Goal: Task Accomplishment & Management: Complete application form

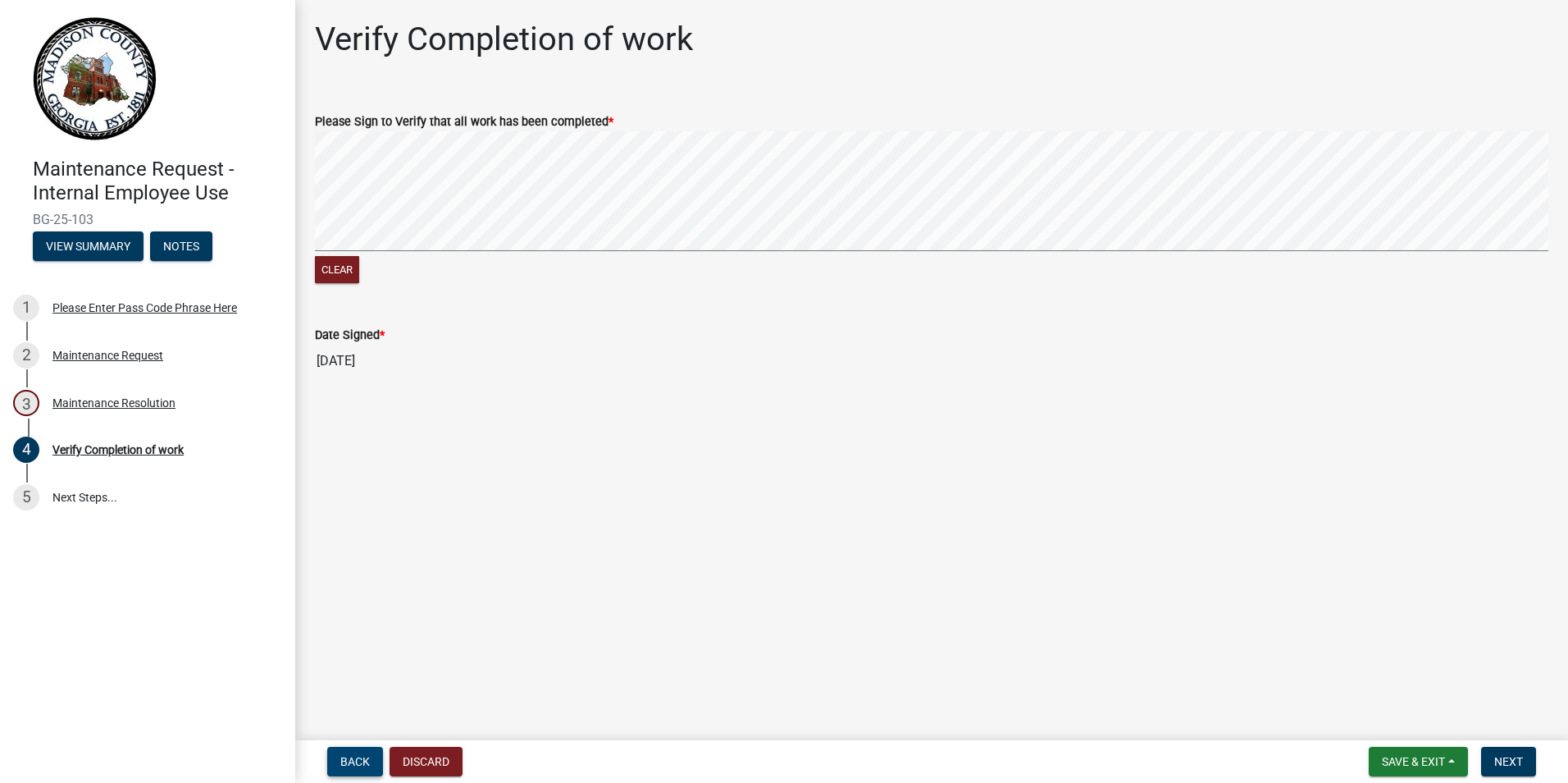
click at [355, 755] on span "Back" at bounding box center [354, 762] width 29 height 14
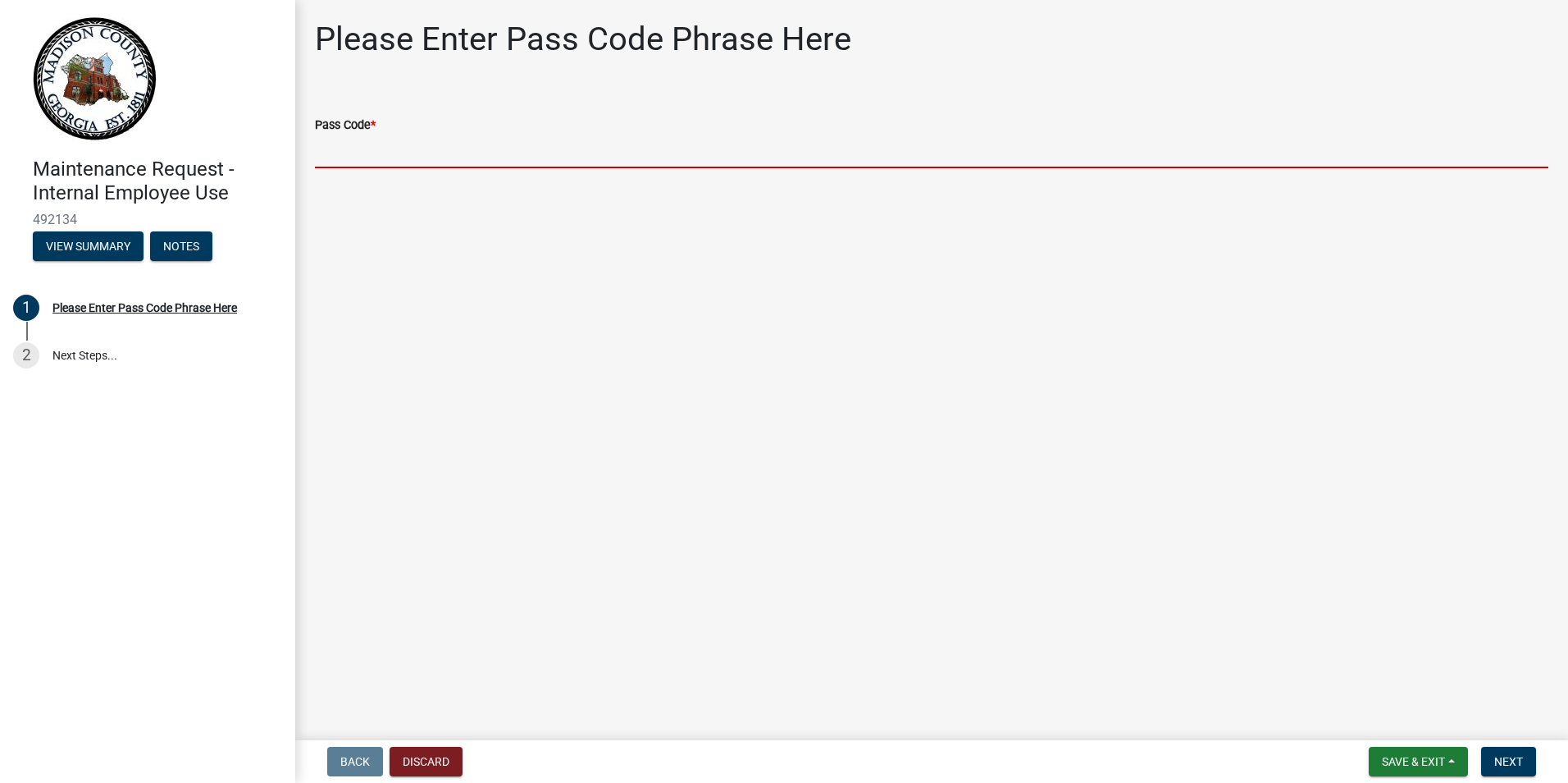
click at [495, 158] on input "Pass Code *" at bounding box center [931, 151] width 1233 height 34
type input "bgmr2025"
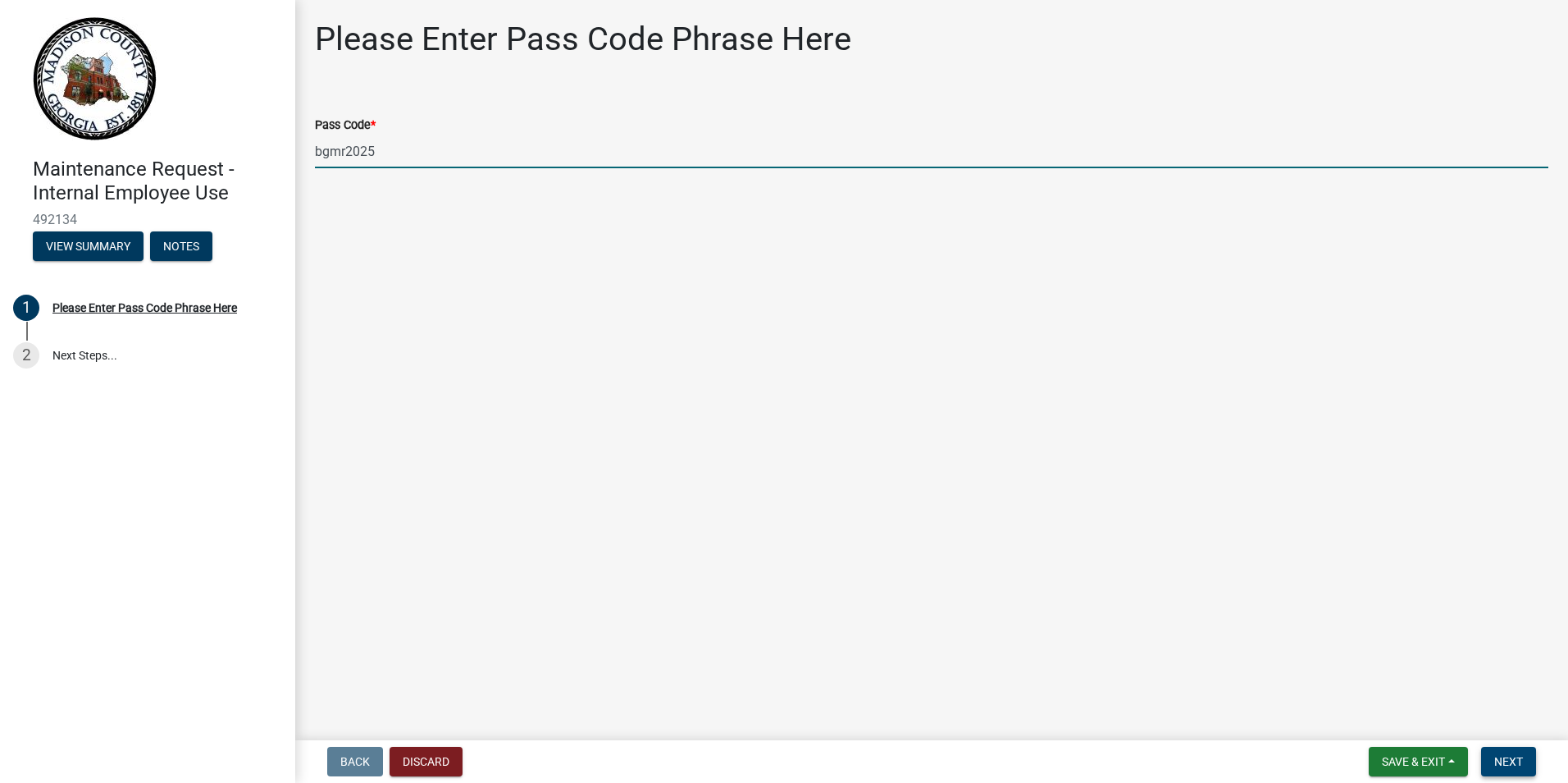
click at [1499, 756] on span "Next" at bounding box center [1509, 762] width 29 height 14
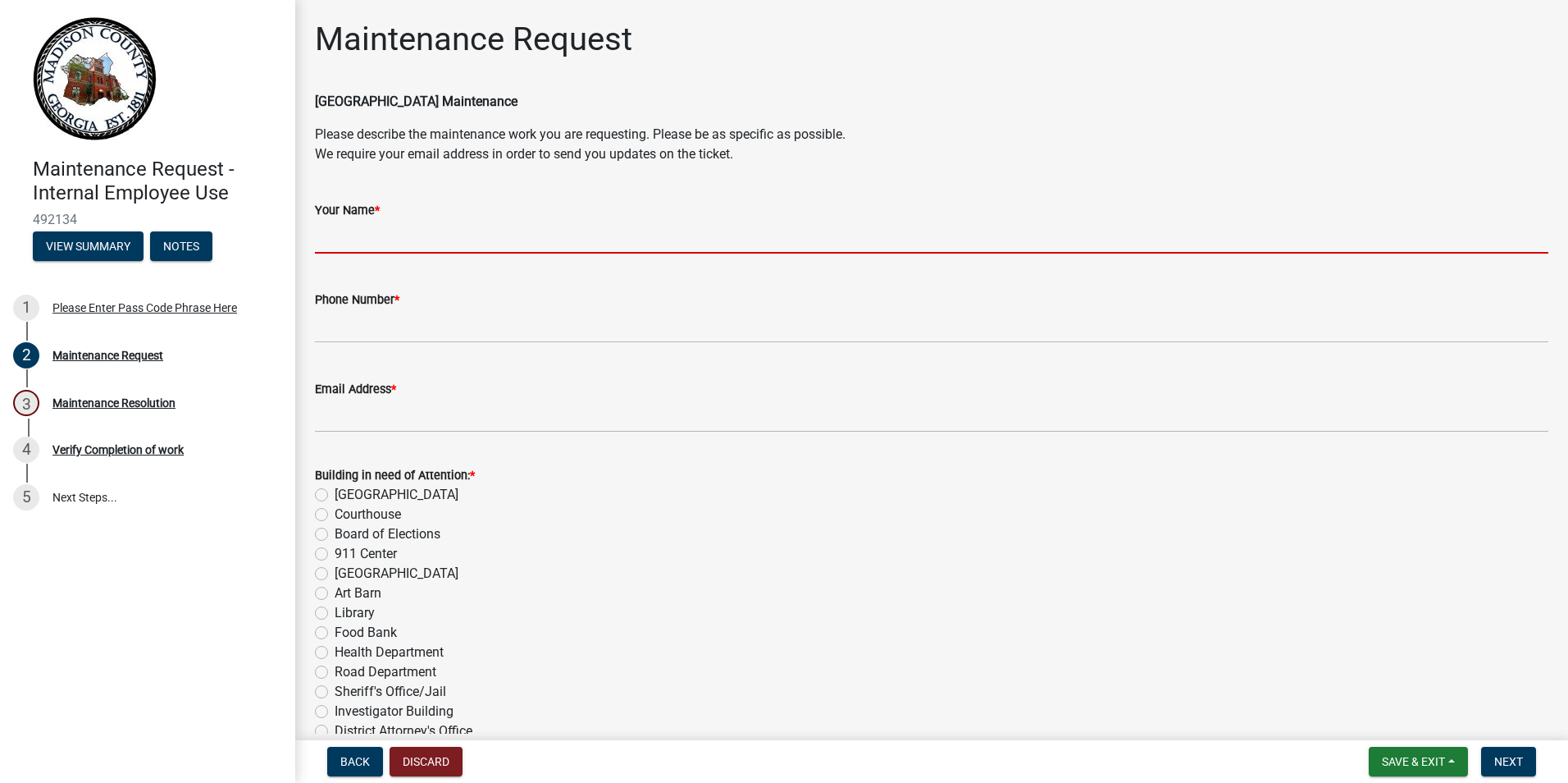
click at [509, 245] on input "Your Name *" at bounding box center [931, 236] width 1233 height 34
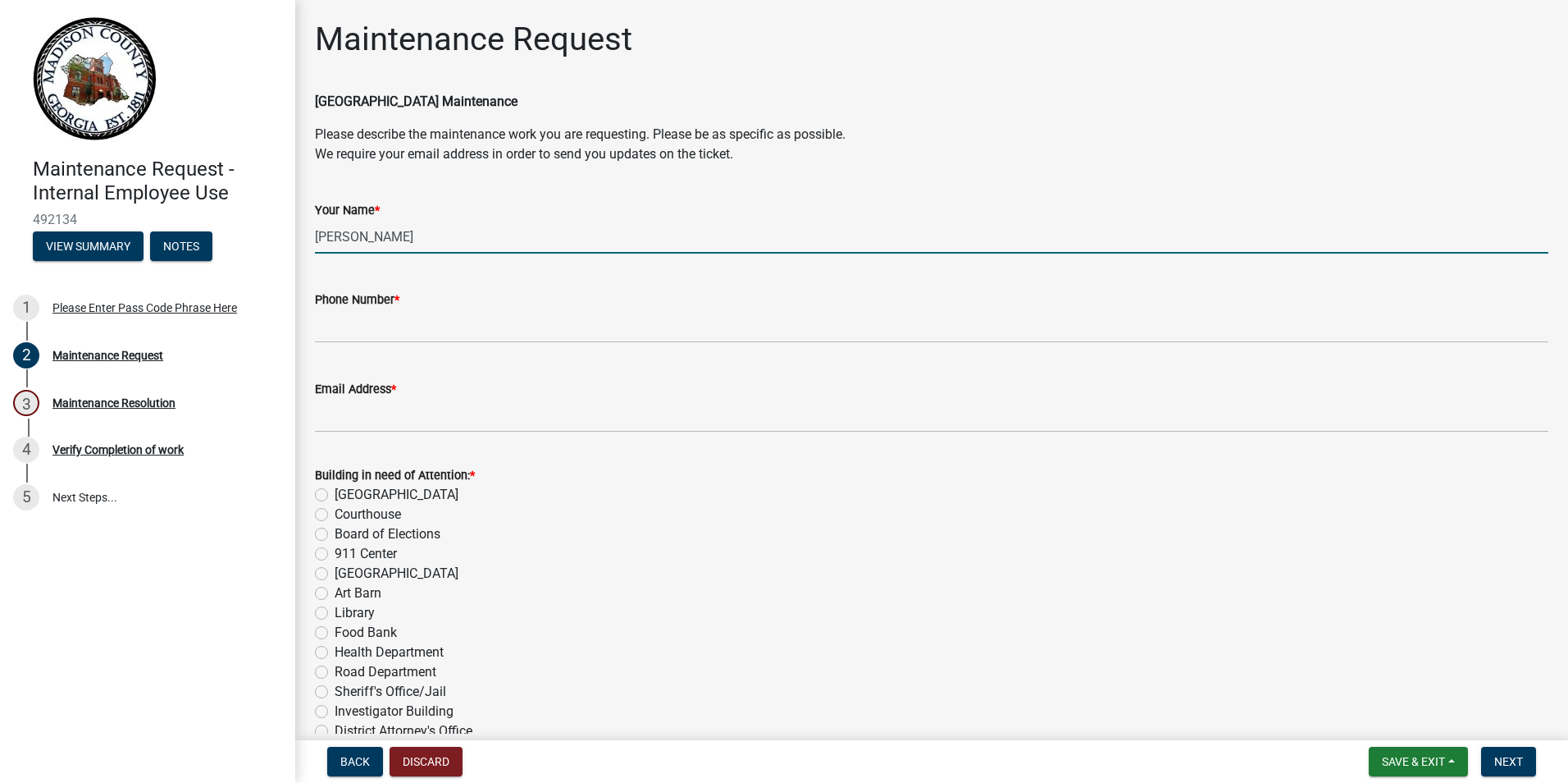
type input "[PERSON_NAME]"
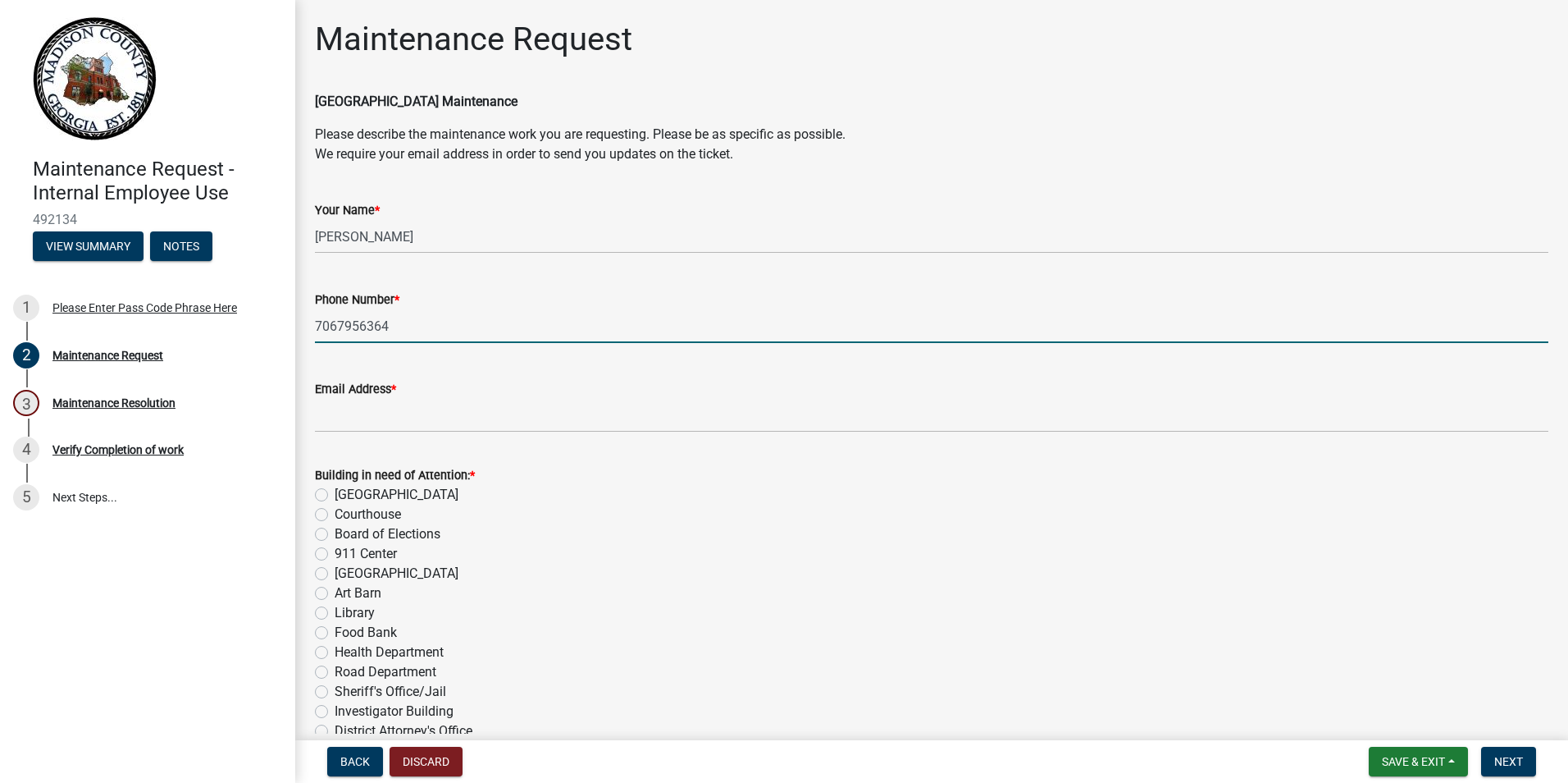
type input "7067956364"
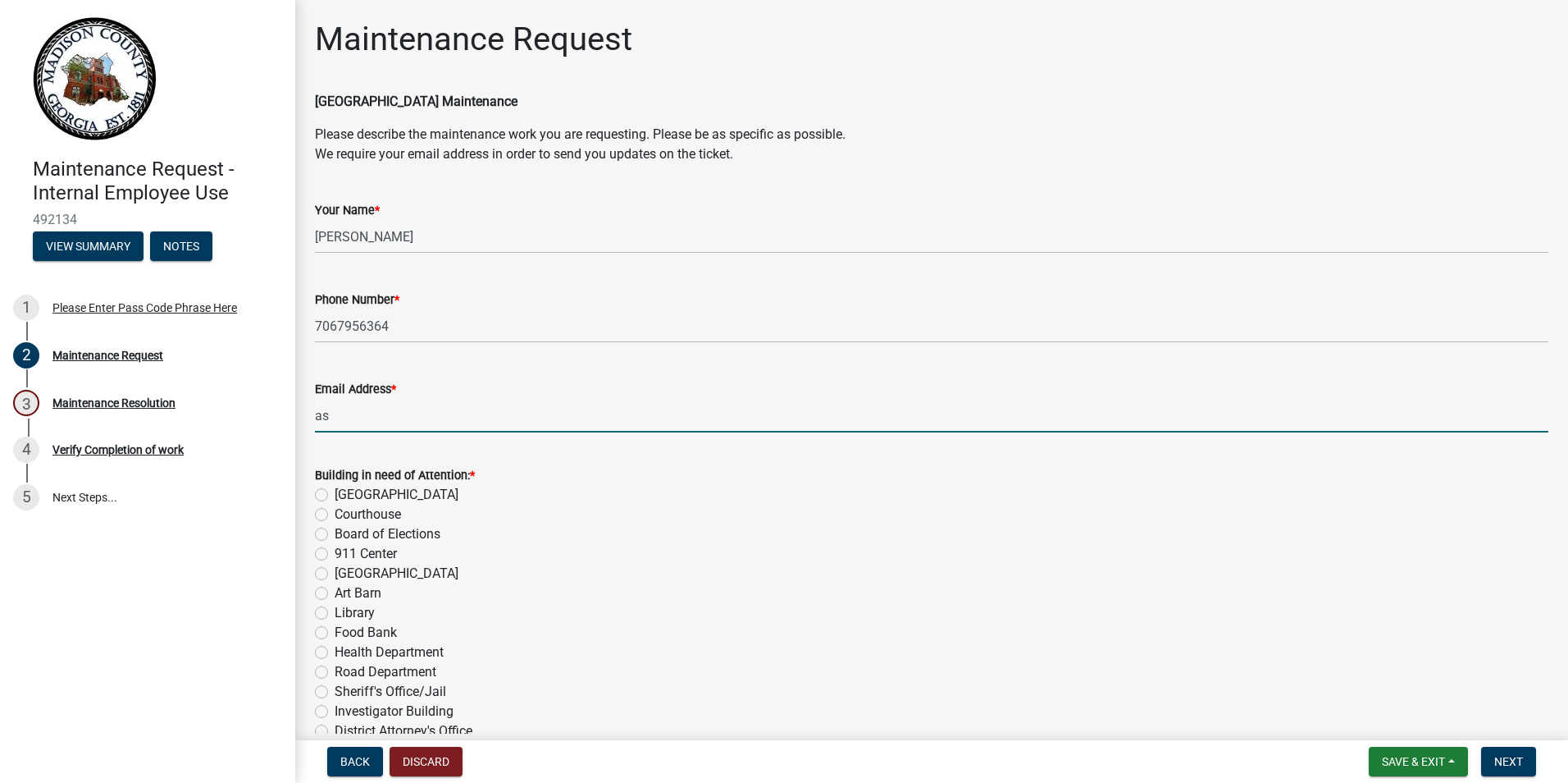
type input "[EMAIL_ADDRESS][DOMAIN_NAME]"
type input "Madison County Probate Court"
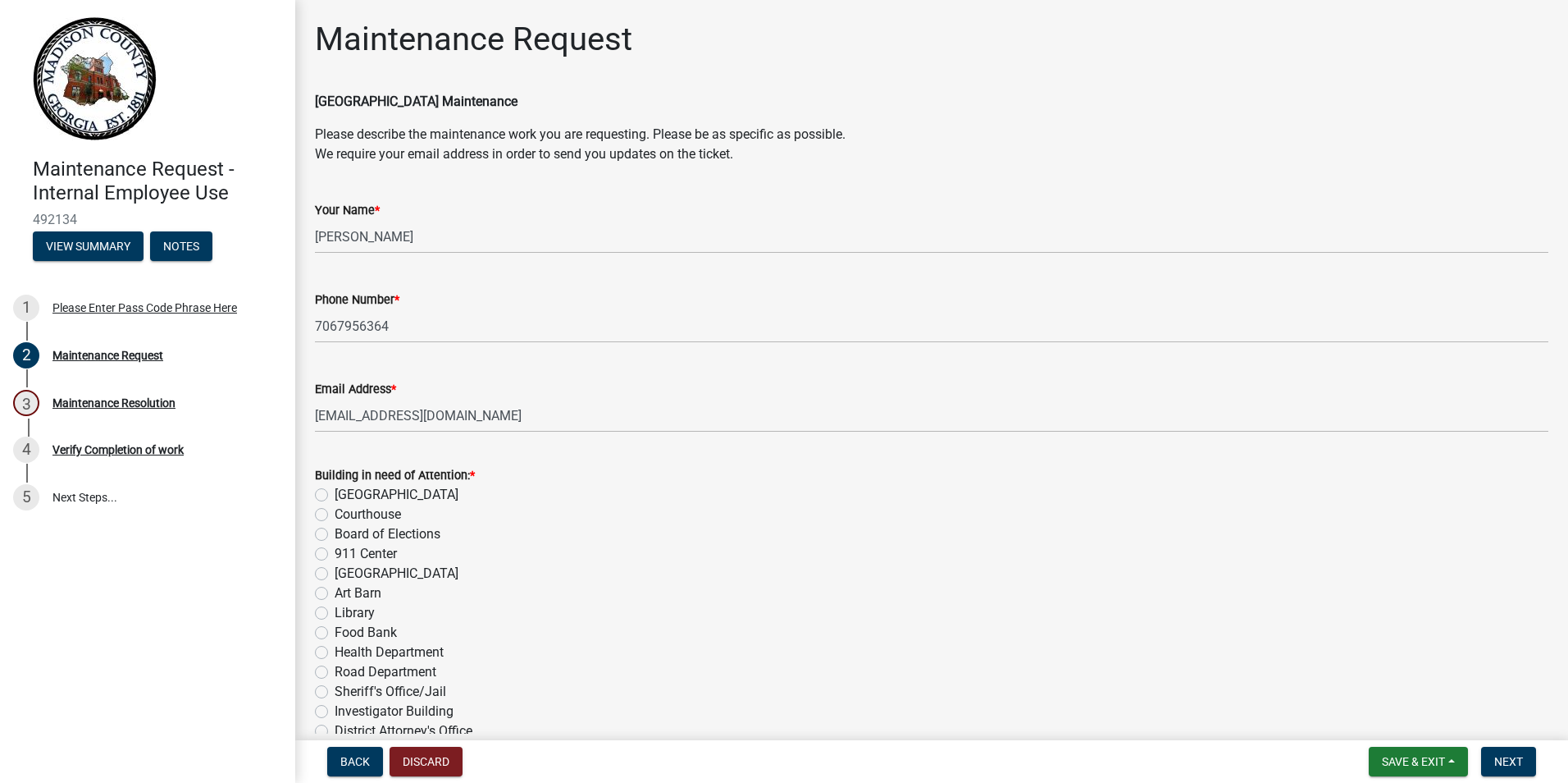
click at [334, 496] on label "[GEOGRAPHIC_DATA]" at bounding box center [396, 494] width 124 height 19
click at [334, 495] on input "[GEOGRAPHIC_DATA]" at bounding box center [339, 489] width 11 height 11
radio input "true"
click at [425, 517] on div "Courthouse" at bounding box center [931, 515] width 1233 height 19
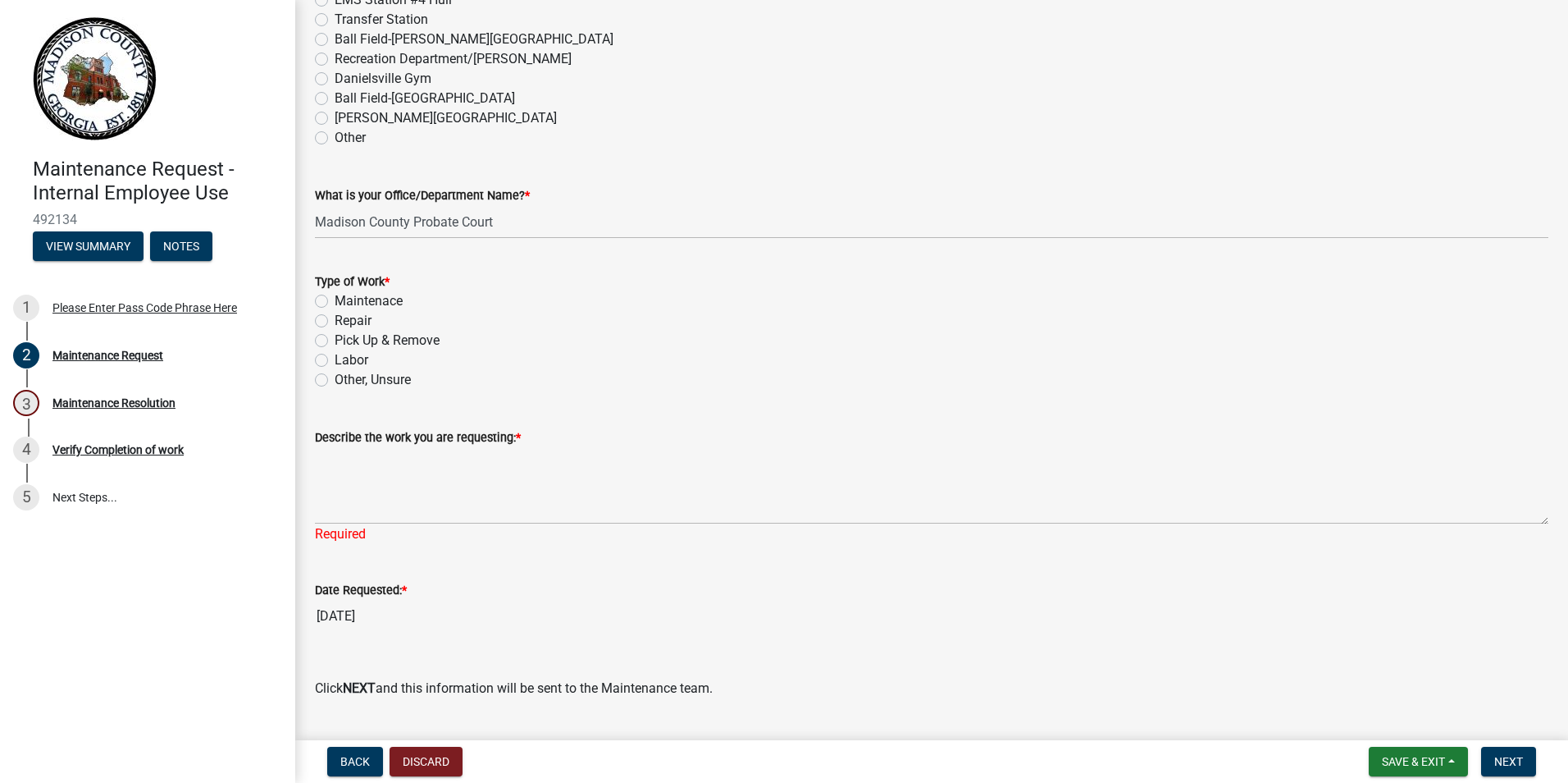
scroll to position [985, 0]
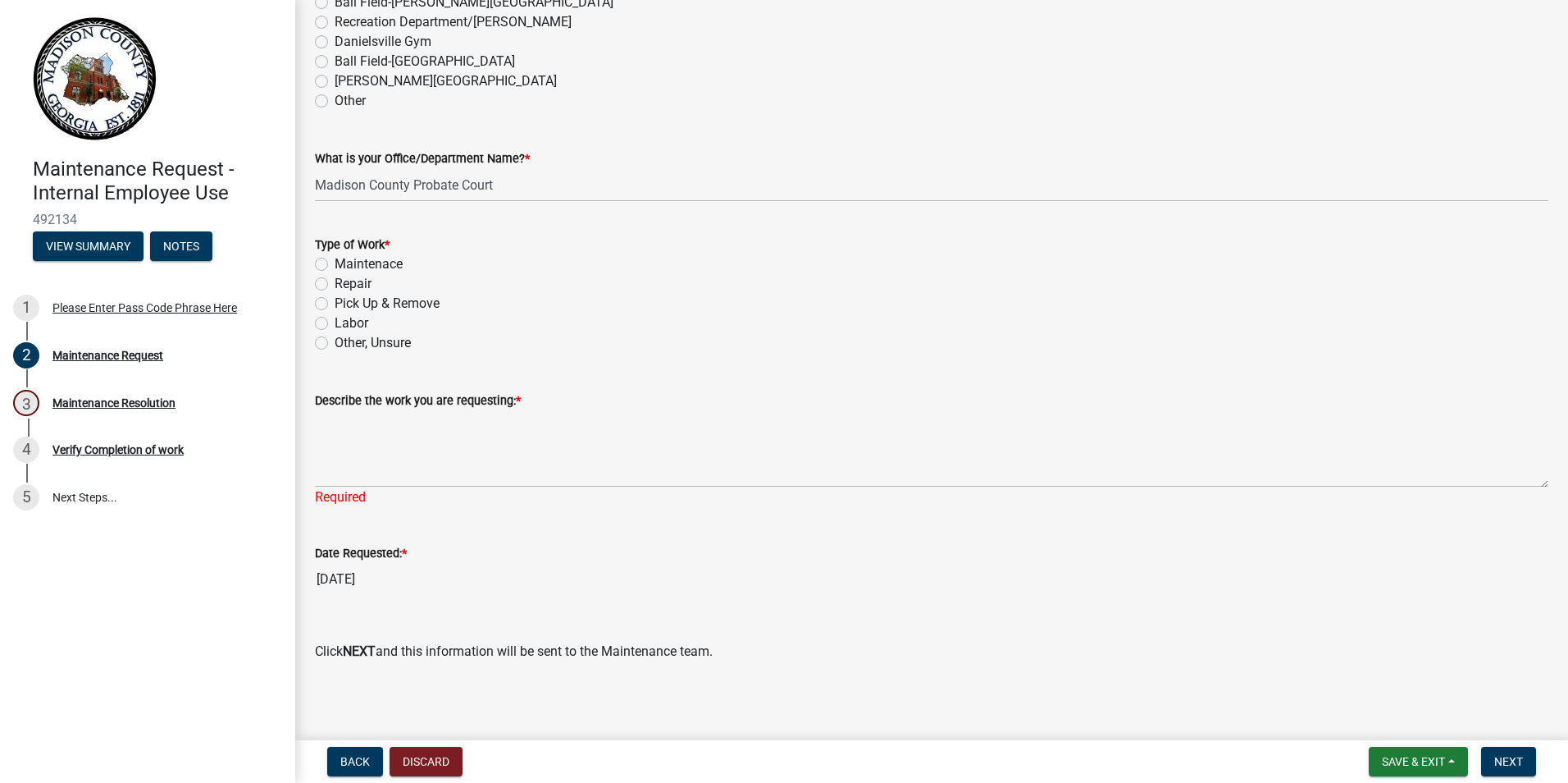
click at [334, 342] on label "Other, Unsure" at bounding box center [372, 343] width 77 height 19
click at [334, 342] on input "Other, Unsure" at bounding box center [339, 338] width 11 height 11
radio input "true"
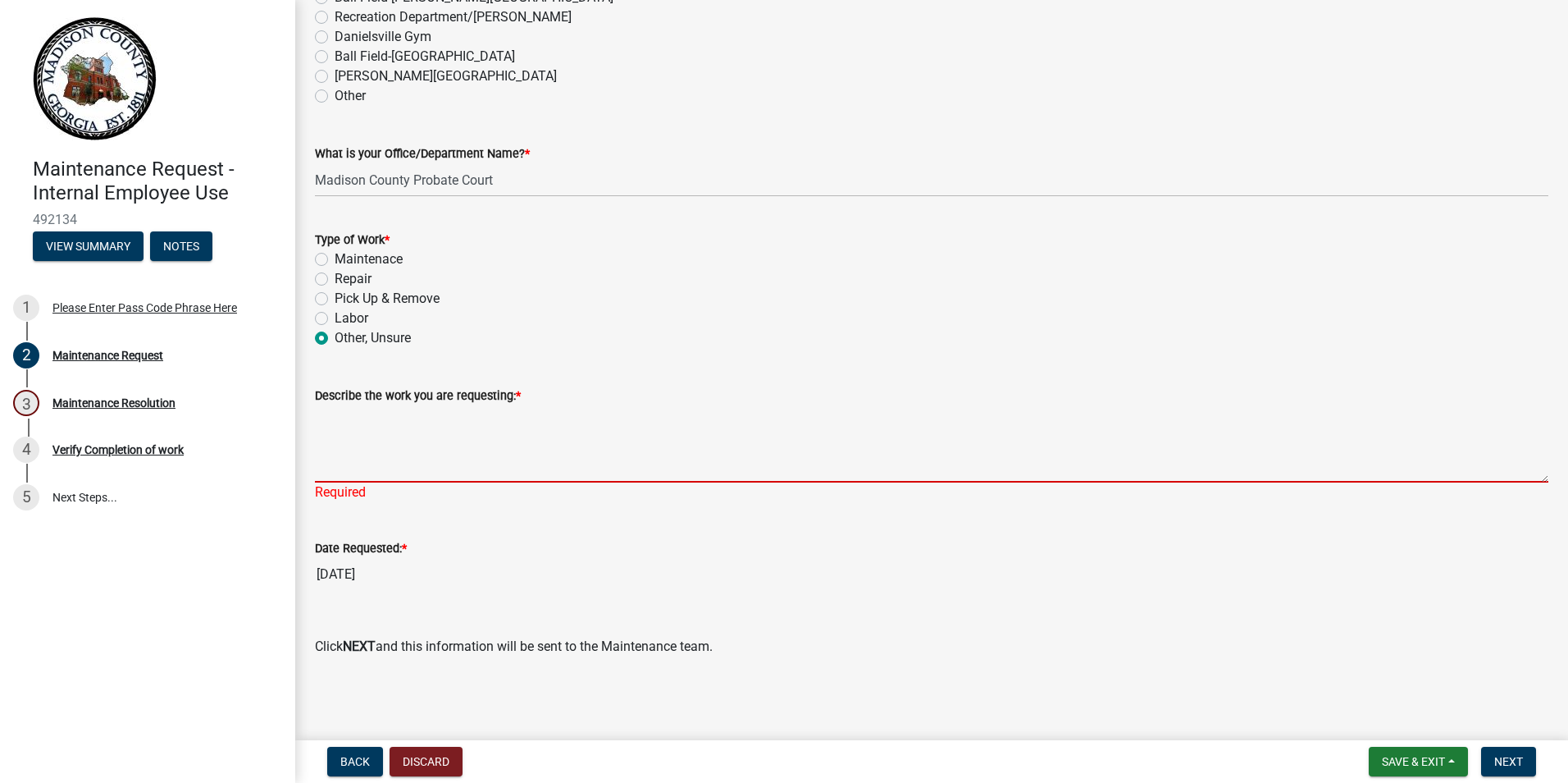
click at [385, 443] on textarea "Describe the work you are requesting: *" at bounding box center [931, 444] width 1233 height 78
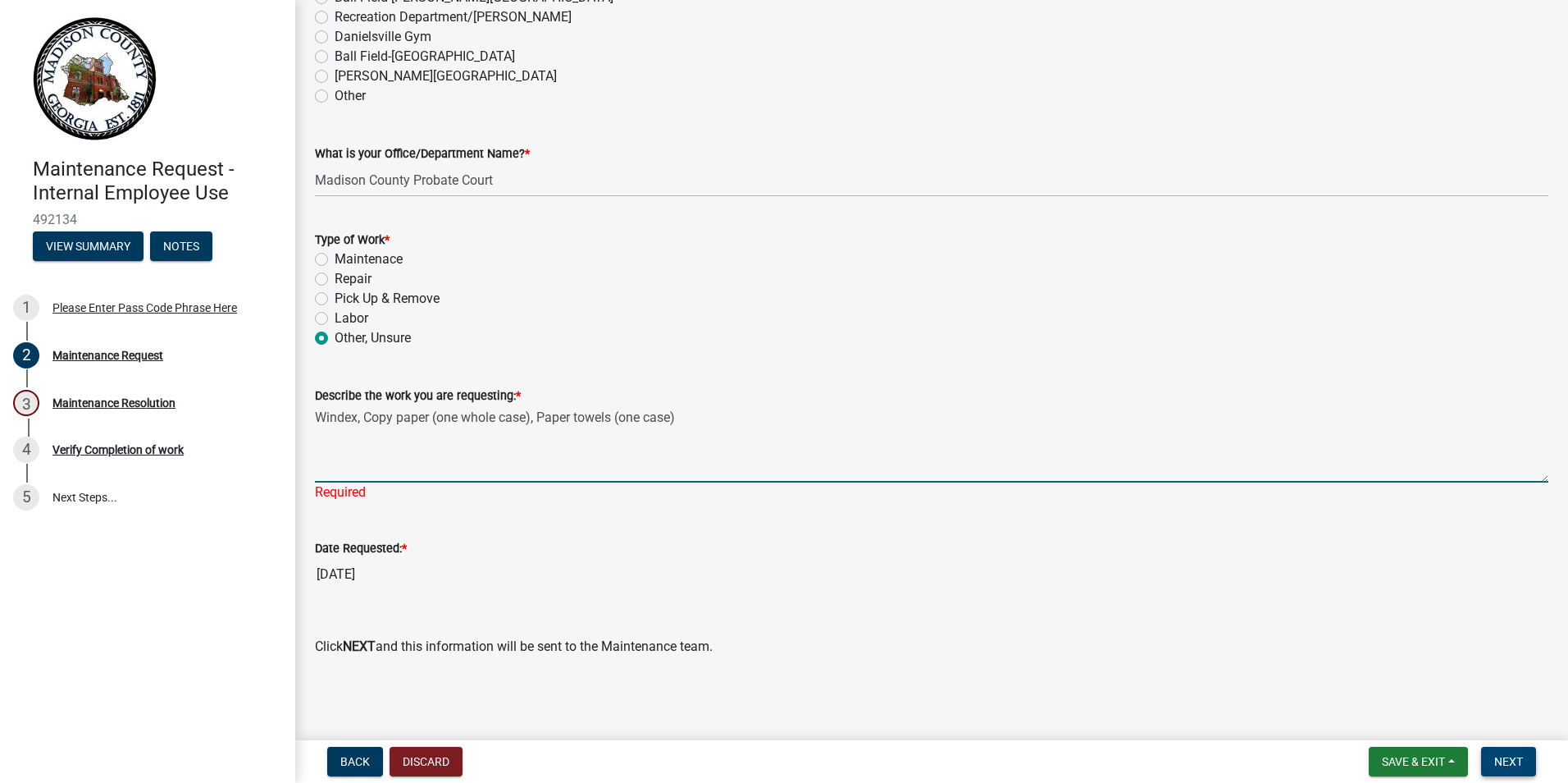
type textarea "Windex, Copy paper (one whole case), Paper towels (one case)"
click at [1513, 758] on span "Next" at bounding box center [1509, 762] width 29 height 14
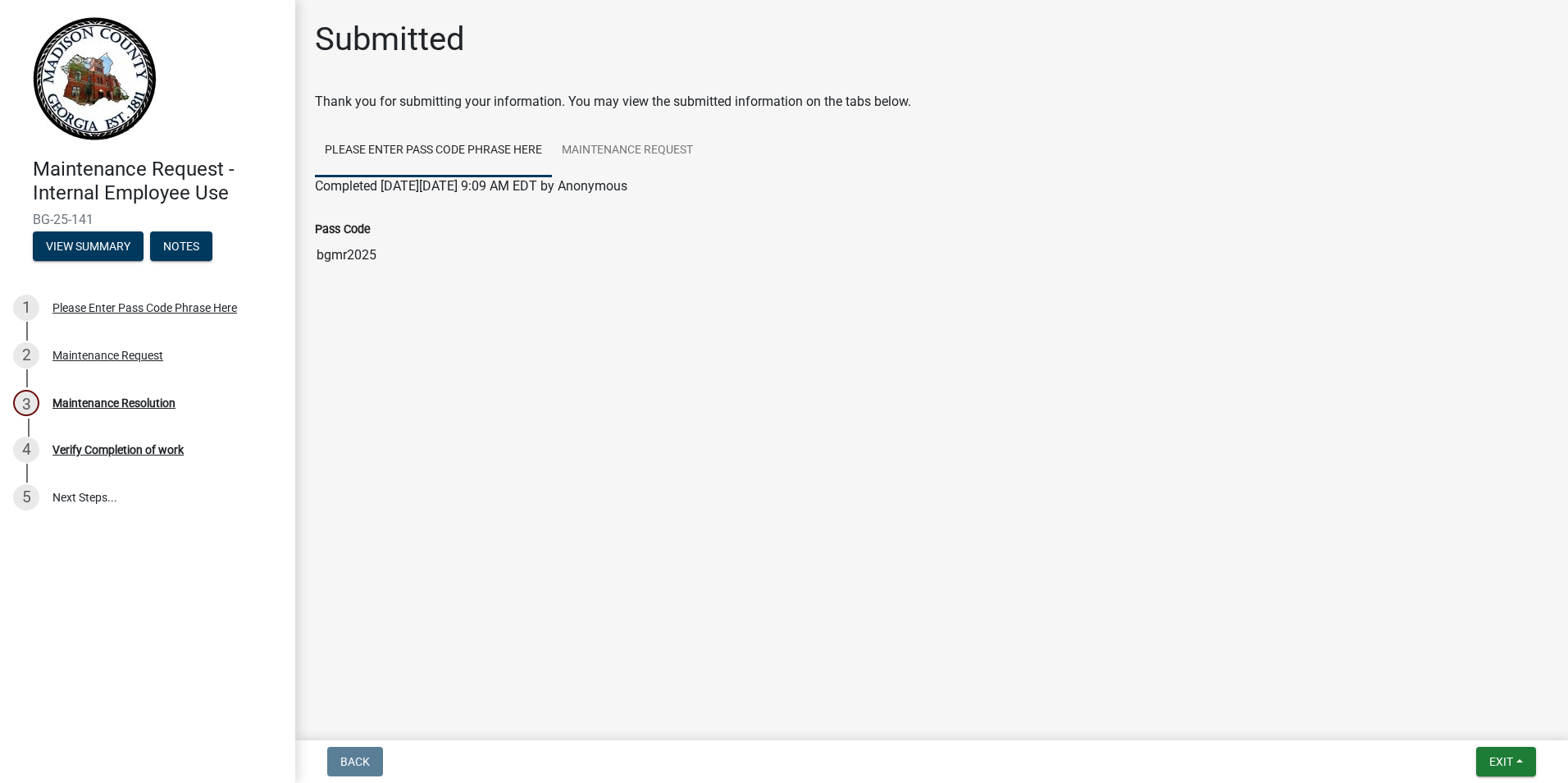
click at [345, 164] on link "Please Enter Pass Code Phrase Here" at bounding box center [433, 151] width 237 height 52
click at [664, 156] on link "Maintenance Request" at bounding box center [628, 151] width 151 height 52
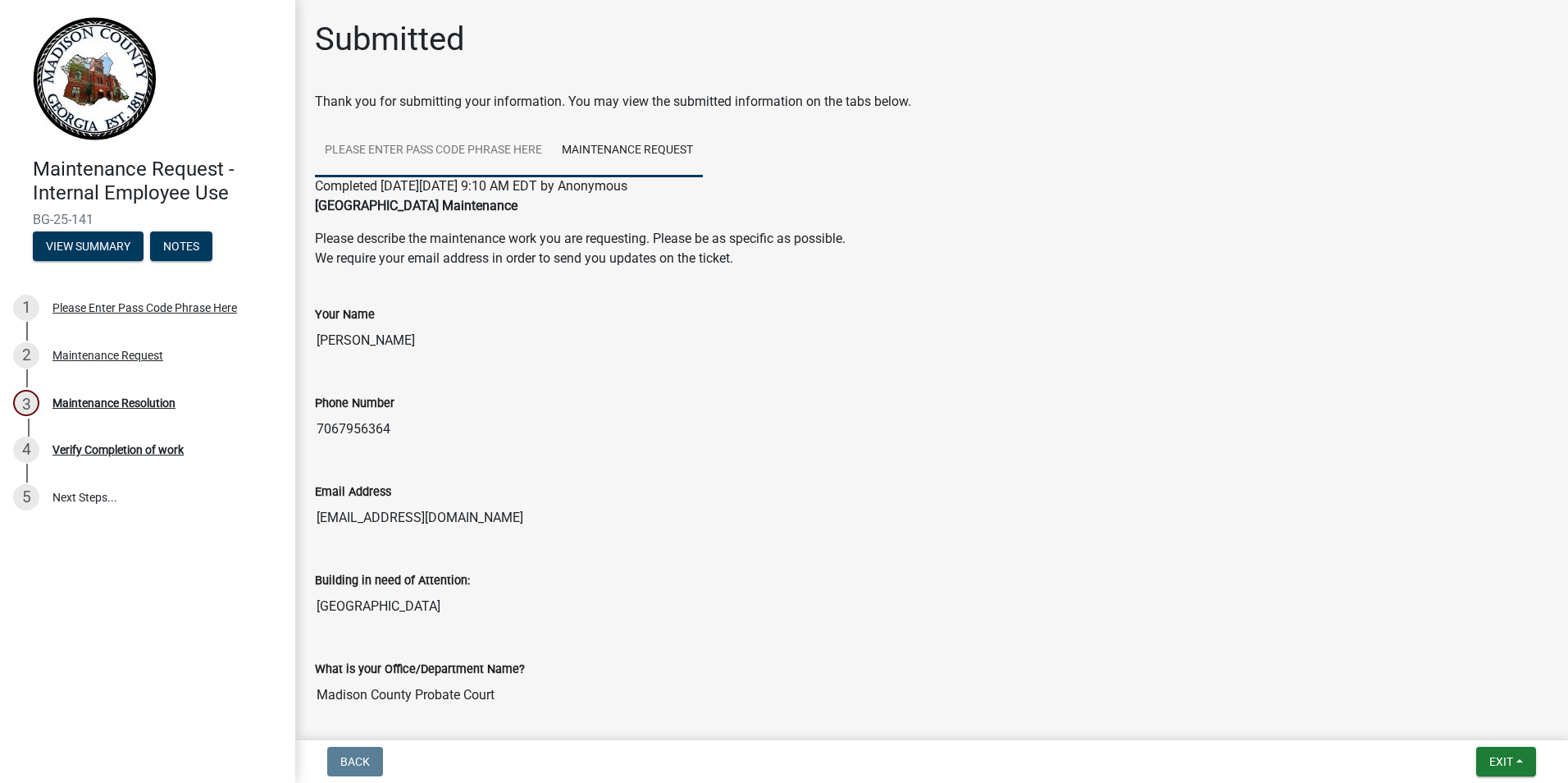
click at [455, 164] on link "Please Enter Pass Code Phrase Here" at bounding box center [433, 151] width 237 height 52
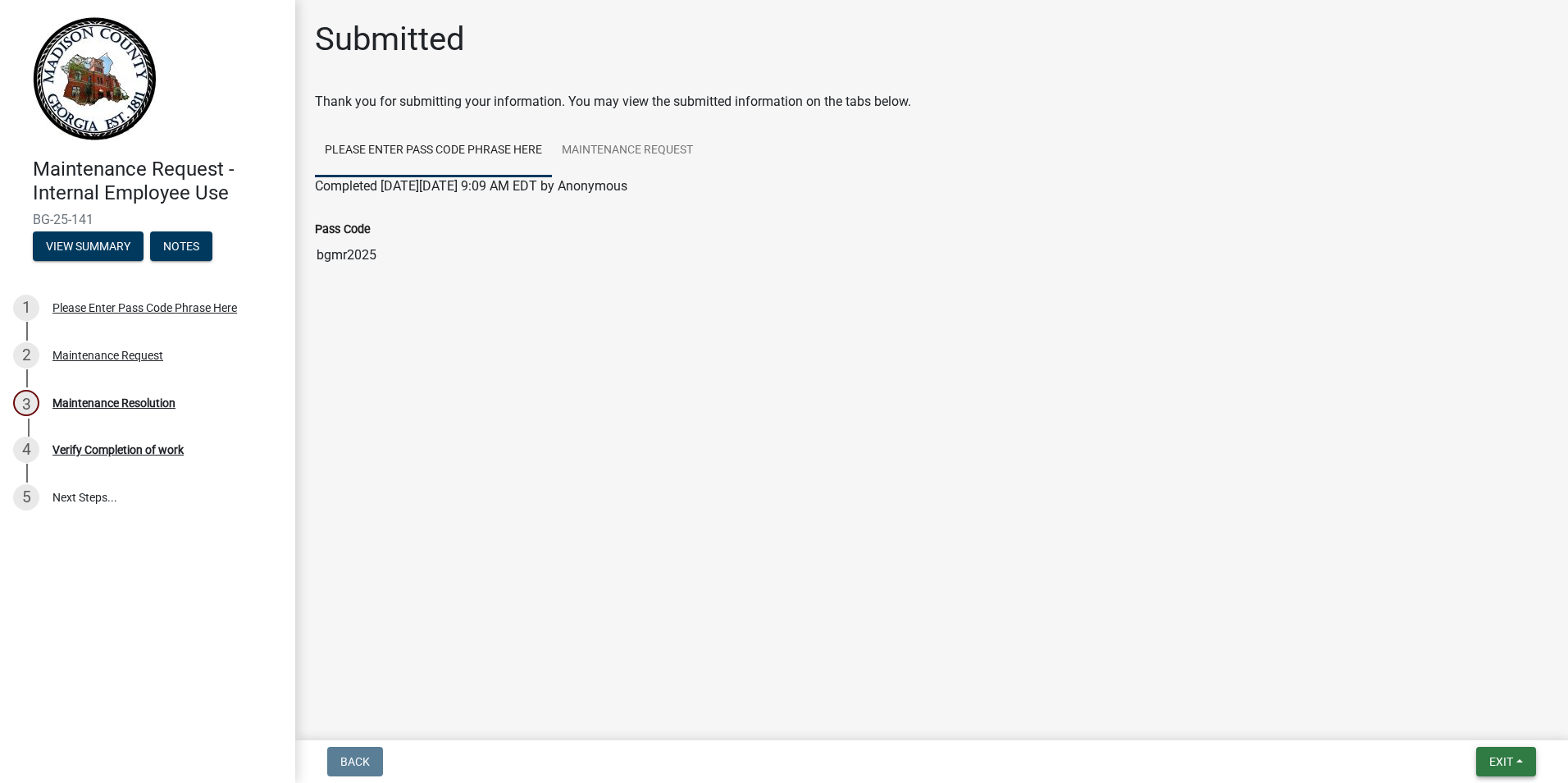
click at [1499, 757] on span "Exit" at bounding box center [1500, 762] width 24 height 14
drag, startPoint x: 512, startPoint y: 408, endPoint x: 497, endPoint y: 398, distance: 18.0
click at [497, 398] on main "Submitted Thank you for submitting your information. You may view the submitted…" at bounding box center [932, 366] width 1273 height 734
click at [336, 255] on input "bgmr2025" at bounding box center [931, 255] width 1233 height 33
click at [340, 177] on div "Completed [DATE][DATE] 9:09 AM EDT by Anonymous" at bounding box center [931, 186] width 1233 height 19
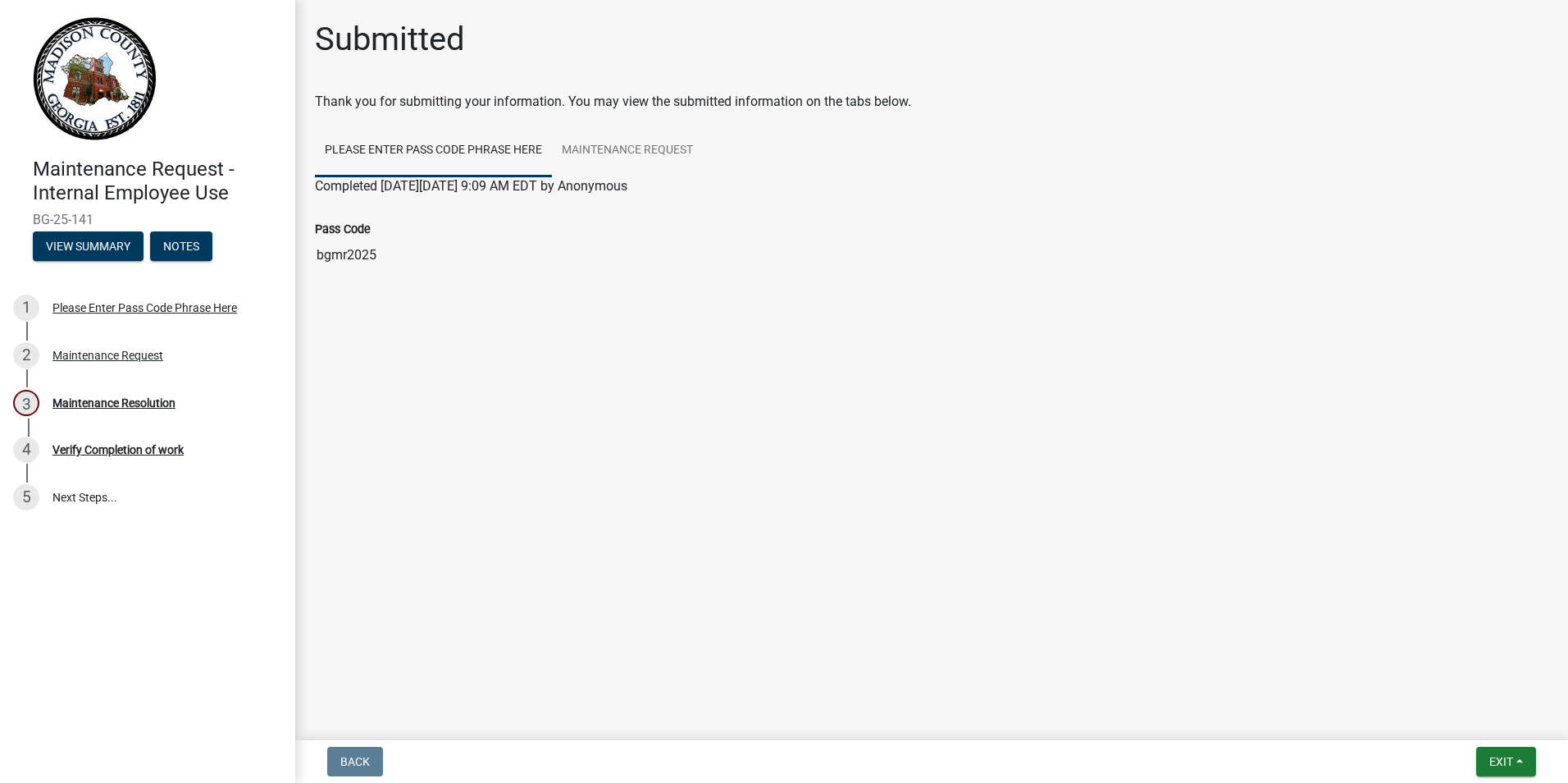
click at [348, 169] on link "Please Enter Pass Code Phrase Here" at bounding box center [433, 151] width 237 height 52
click at [338, 246] on input "bgmr2025" at bounding box center [931, 255] width 1233 height 33
